Goal: Information Seeking & Learning: Learn about a topic

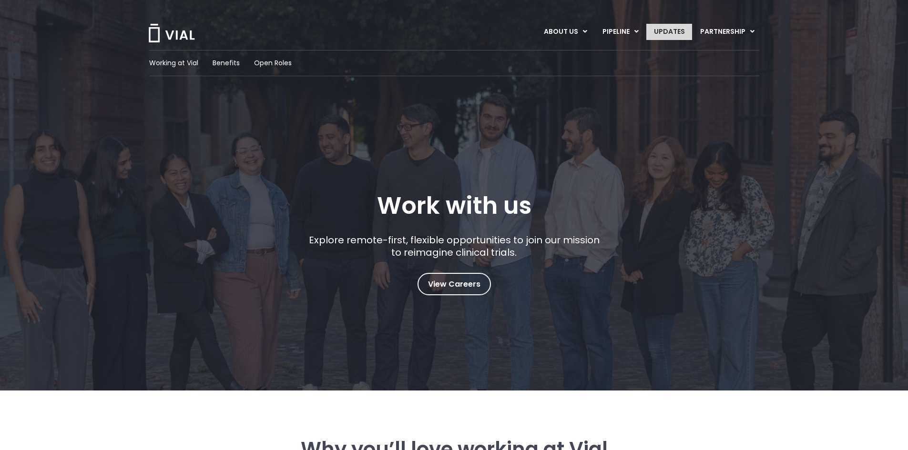
click at [676, 34] on link "UPDATES" at bounding box center [669, 32] width 46 height 16
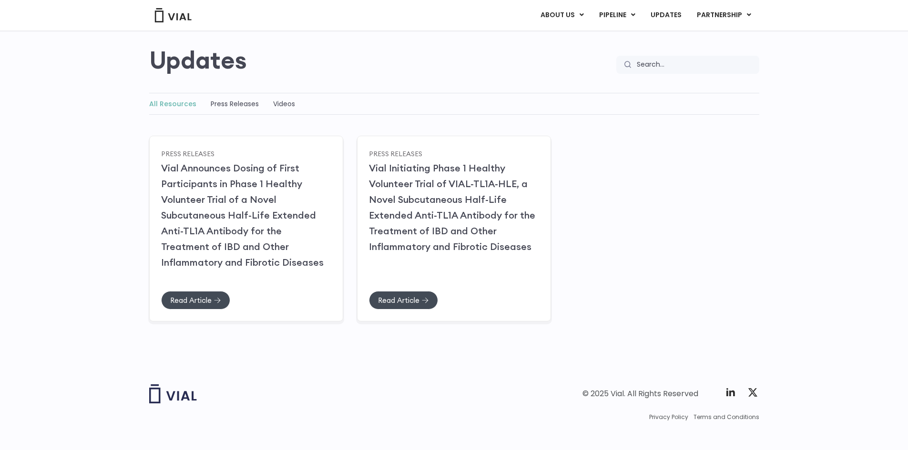
scroll to position [80, 0]
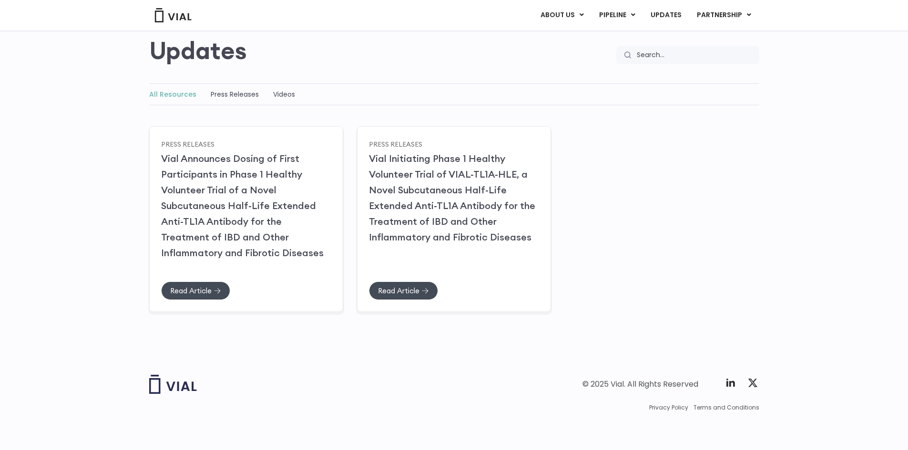
click at [665, 56] on input "Search" at bounding box center [695, 55] width 128 height 18
type input "battery bio"
click at [570, 36] on link "ABOUT US" at bounding box center [577, 38] width 83 height 15
click at [672, 14] on link "UPDATES" at bounding box center [666, 15] width 46 height 16
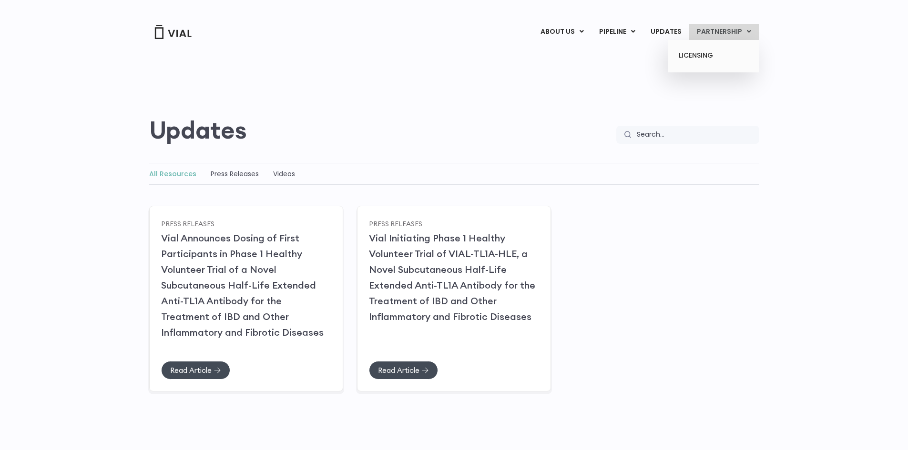
click at [719, 27] on link "PARTNERSHIP" at bounding box center [724, 32] width 70 height 16
click at [712, 54] on link "LICENSING" at bounding box center [712, 55] width 83 height 15
